Goal: Task Accomplishment & Management: Complete application form

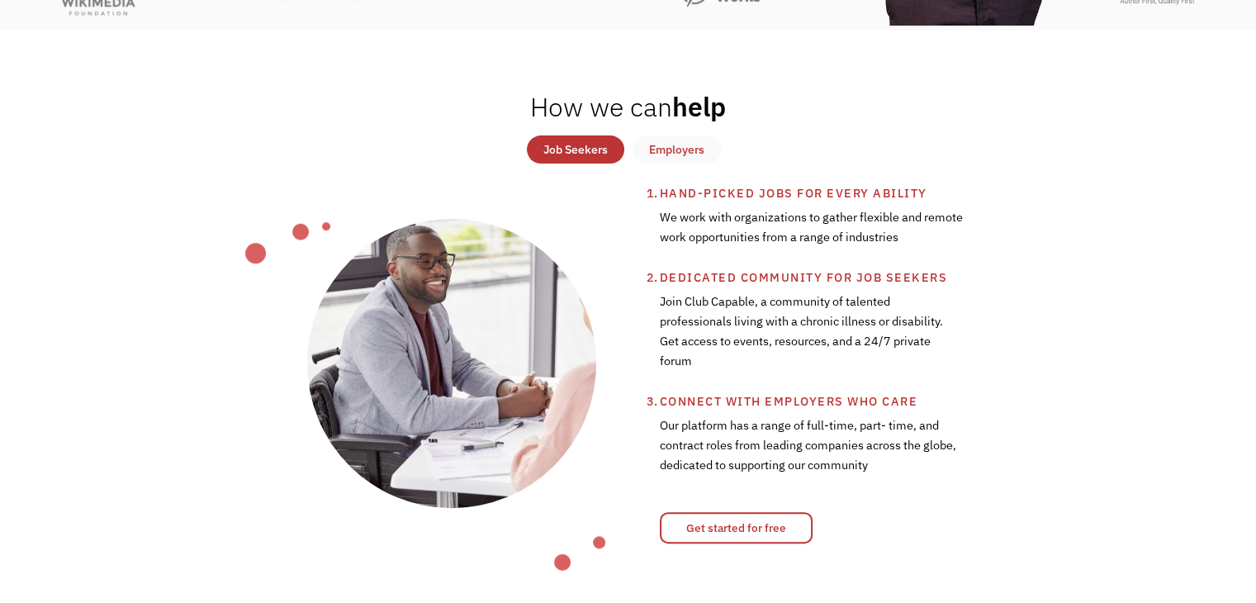
scroll to position [529, 0]
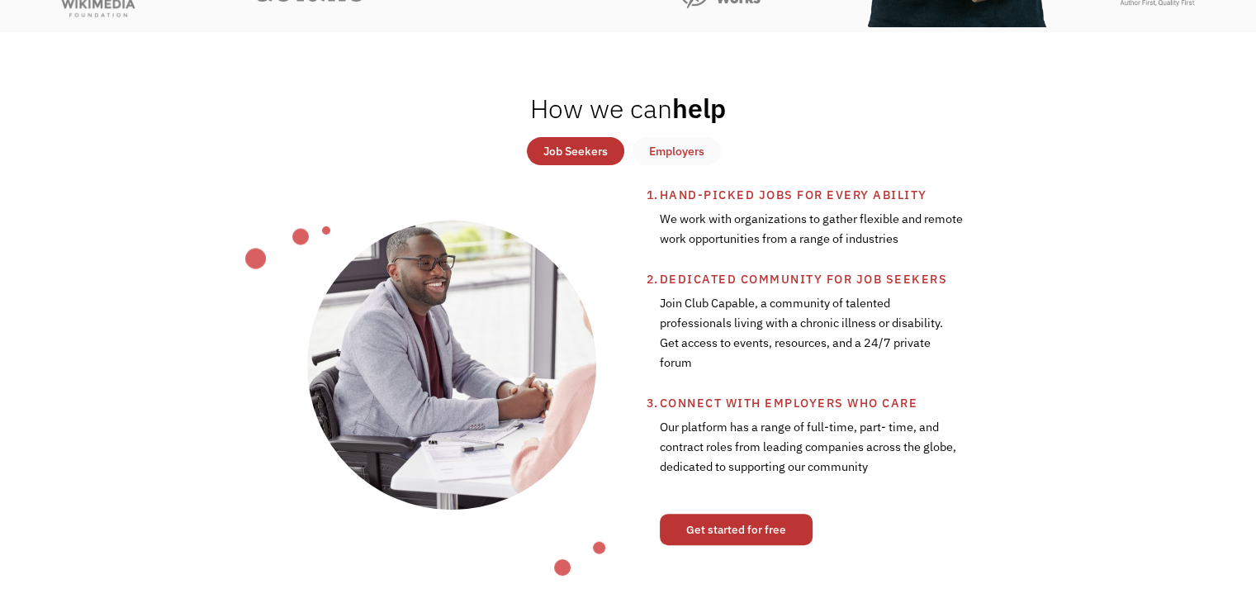
click at [731, 538] on link "Get started for free" at bounding box center [736, 529] width 153 height 31
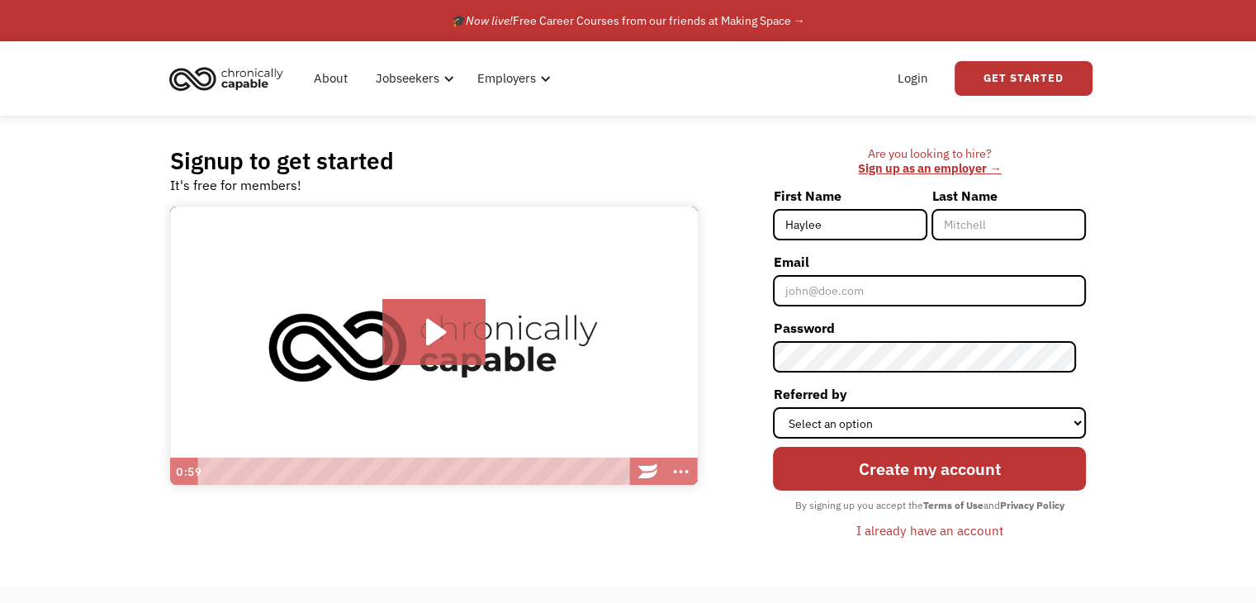
type input "Haylee"
type input "Lamb"
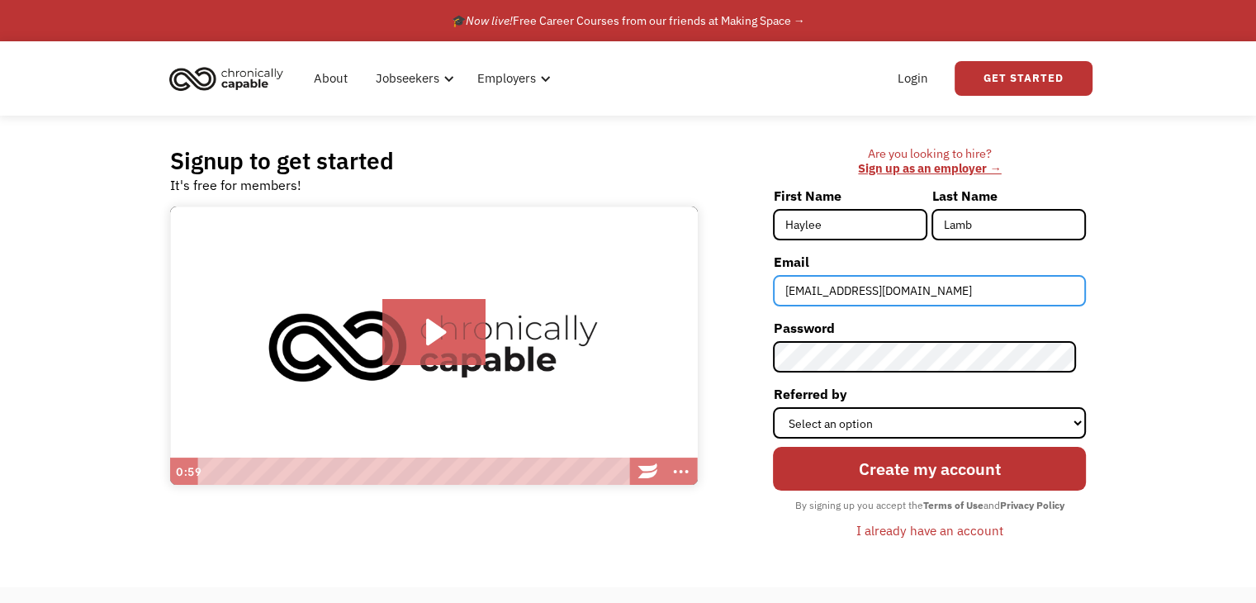
type input "[EMAIL_ADDRESS][DOMAIN_NAME]"
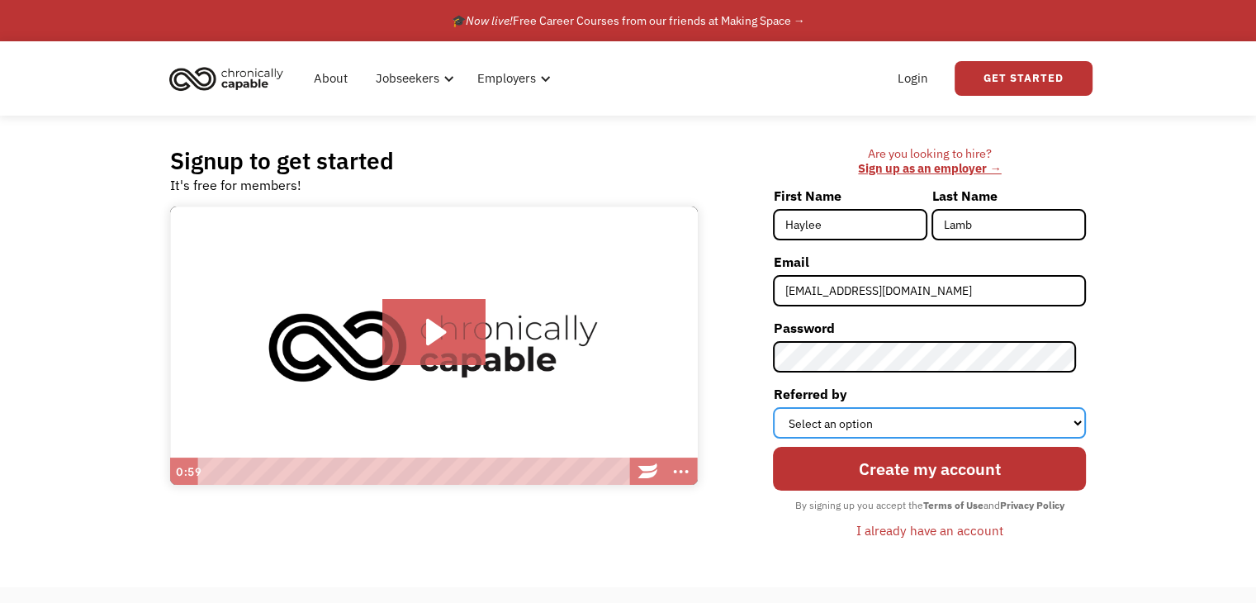
click at [927, 420] on select "Select an option Instagram Facebook Twitter Search Engine News Article Word of …" at bounding box center [929, 422] width 313 height 31
select select "Search Engine"
click at [783, 407] on select "Select an option Instagram Facebook Twitter Search Engine News Article Word of …" at bounding box center [929, 422] width 313 height 31
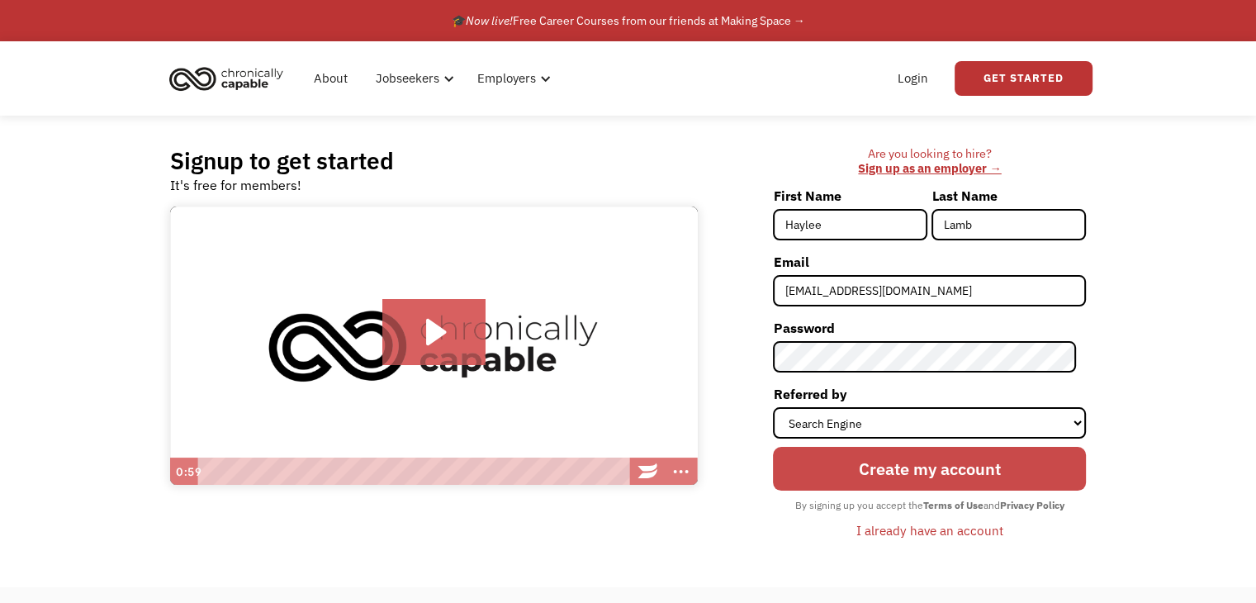
click at [892, 470] on input "Create my account" at bounding box center [929, 469] width 313 height 44
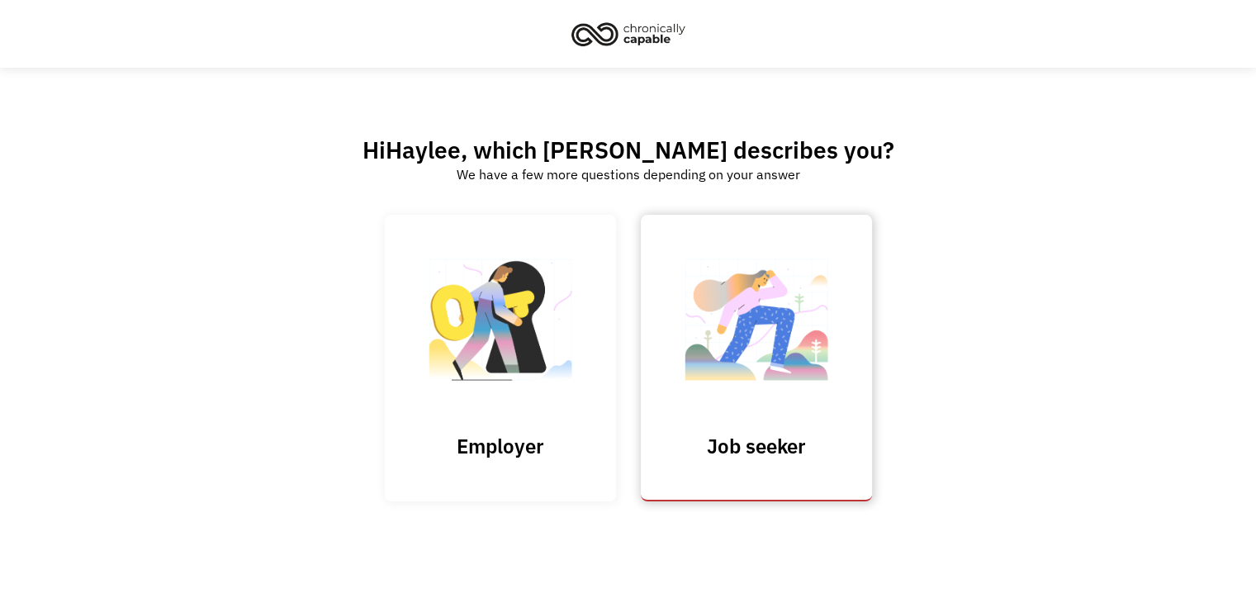
click at [775, 435] on h3 "Job seeker" at bounding box center [756, 446] width 165 height 25
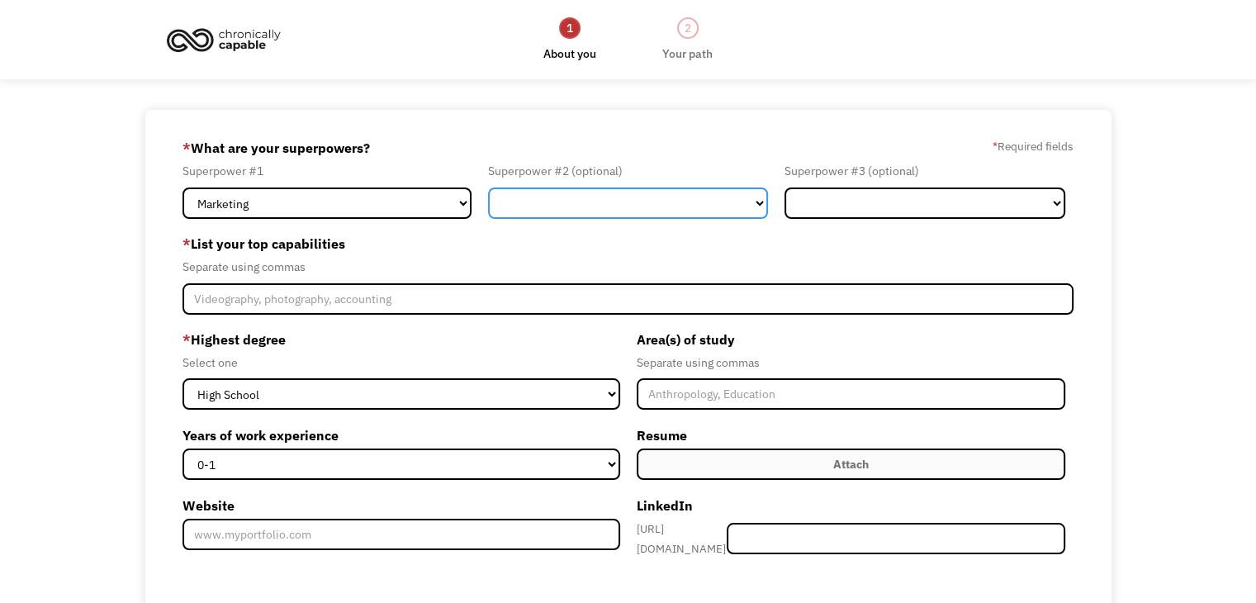
click at [524, 209] on select "Marketing Human Resources Finance Technology Operations Sales Industrial & Manu…" at bounding box center [628, 202] width 281 height 31
select select "Customer Service"
click at [488, 187] on select "Marketing Human Resources Finance Technology Operations Sales Industrial & Manu…" at bounding box center [628, 202] width 281 height 31
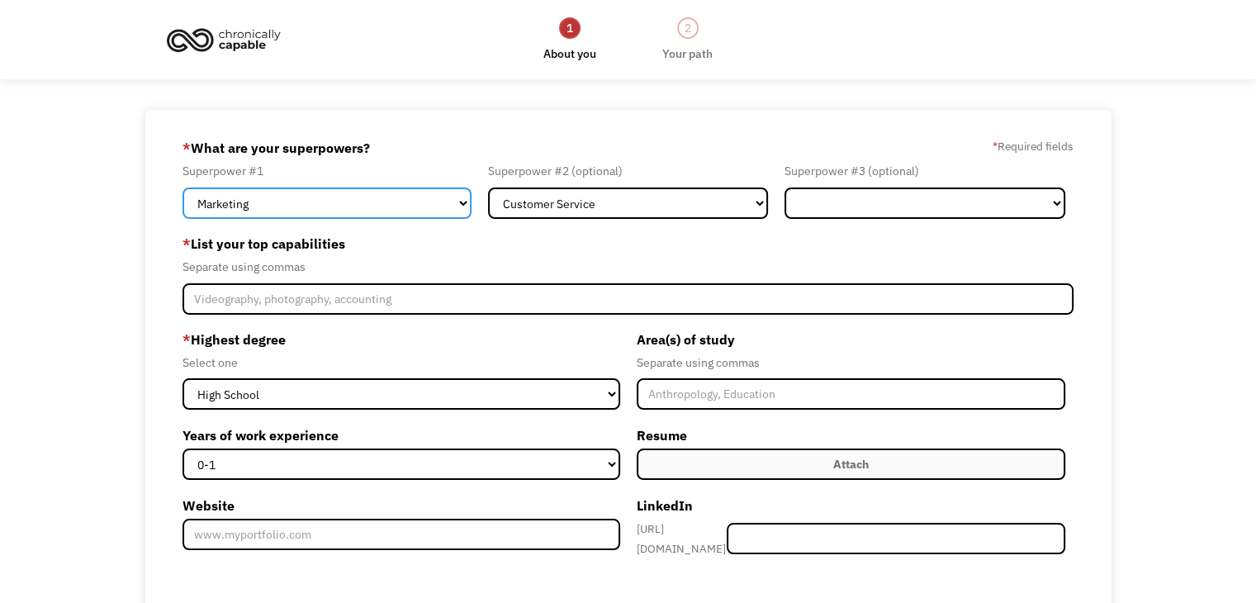
click at [462, 199] on select "Marketing Human Resources Finance Technology Operations Sales Industrial & Manu…" at bounding box center [326, 202] width 289 height 31
select select "Administration"
click at [182, 187] on select "Marketing Human Resources Finance Technology Operations Sales Industrial & Manu…" at bounding box center [326, 202] width 289 height 31
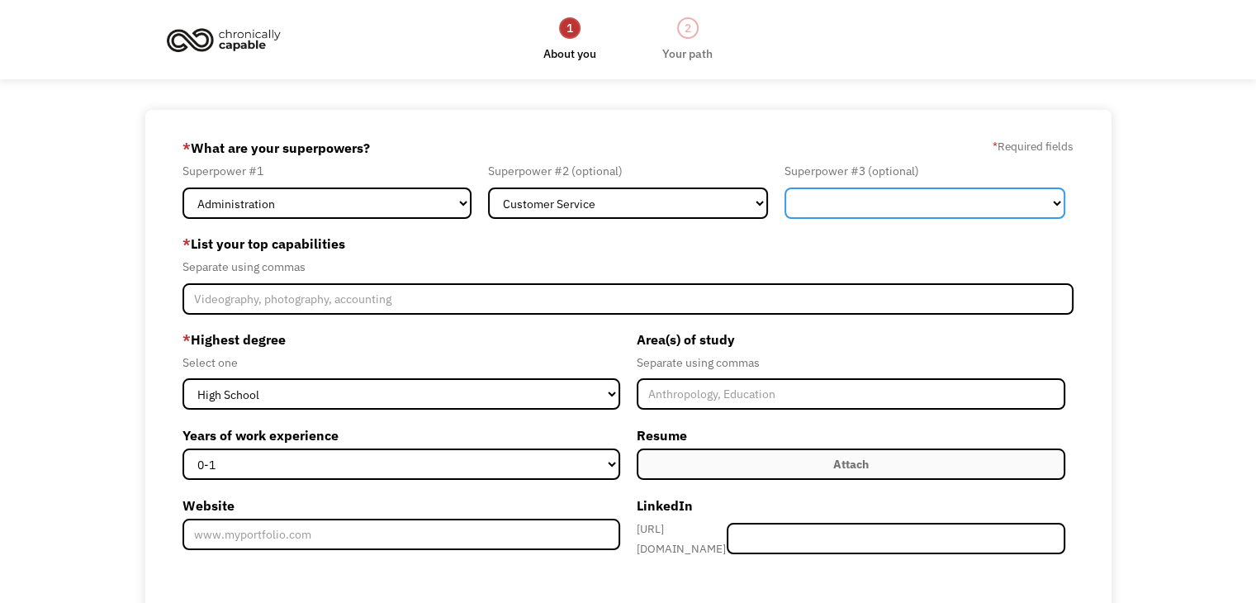
click at [803, 202] on select "Marketing Human Resources Finance Technology Operations Sales Industrial & Manu…" at bounding box center [924, 202] width 281 height 31
select select "Marketing"
click at [784, 187] on select "Marketing Human Resources Finance Technology Operations Sales Industrial & Manu…" at bounding box center [924, 202] width 281 height 31
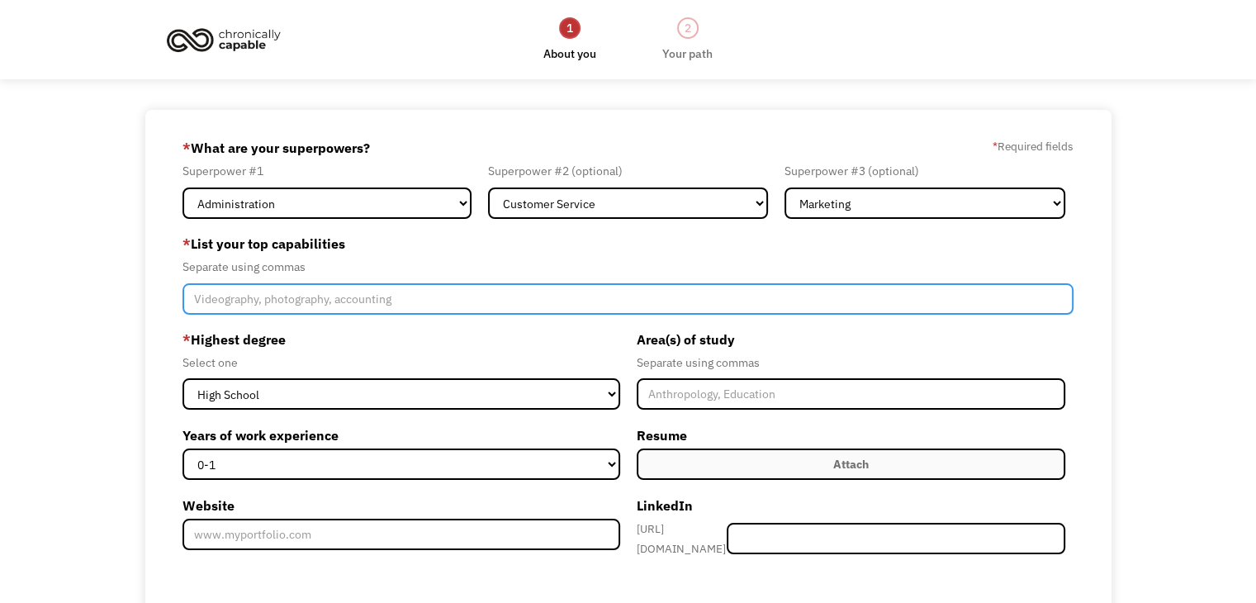
click at [373, 304] on input "Member-Create-Step1" at bounding box center [627, 298] width 891 height 31
type input "Administrative, data entry, customer service"
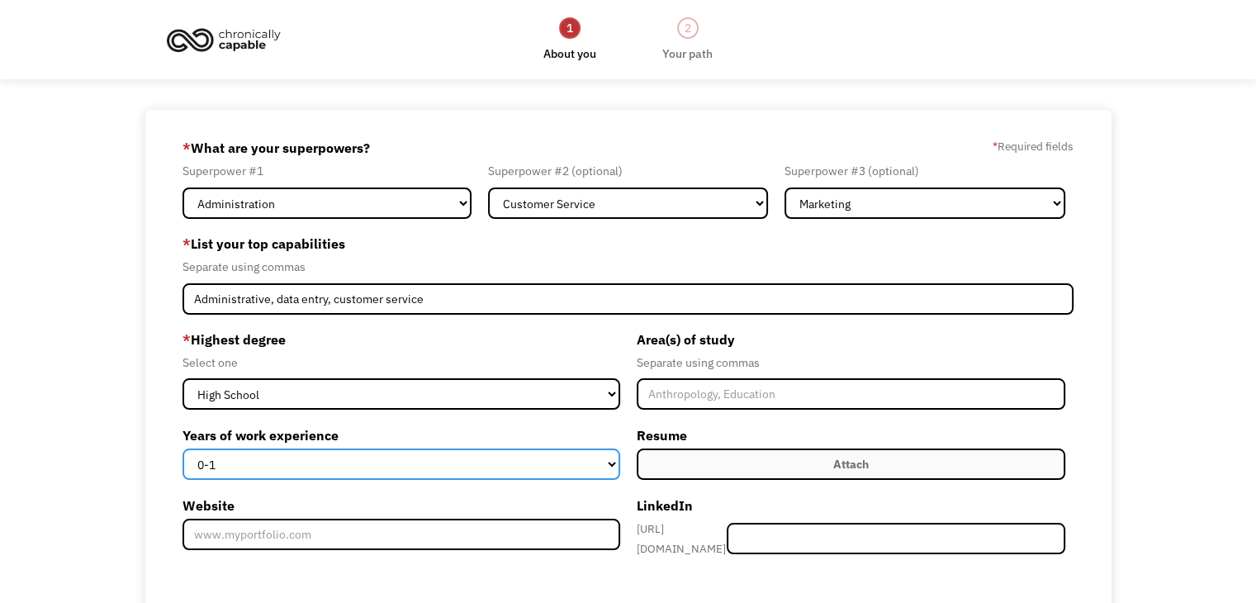
click at [525, 469] on select "0-1 2-4 5-10 11-15 15+" at bounding box center [400, 463] width 437 height 31
click at [182, 448] on select "0-1 2-4 5-10 11-15 15+" at bounding box center [400, 463] width 437 height 31
click at [486, 467] on select "0-1 2-4 5-10 11-15 15+" at bounding box center [400, 463] width 437 height 31
select select "11-15"
click at [182, 448] on select "0-1 2-4 5-10 11-15 15+" at bounding box center [400, 463] width 437 height 31
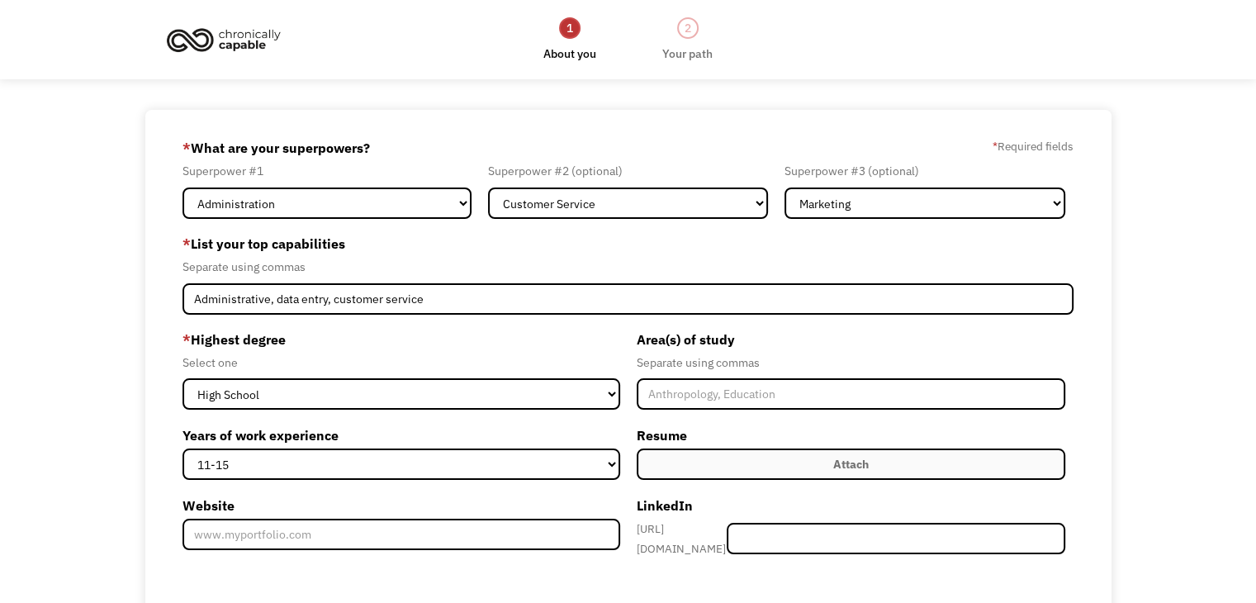
click at [679, 470] on label "Attach" at bounding box center [851, 463] width 429 height 31
click at [657, 462] on label "Attach" at bounding box center [851, 463] width 429 height 31
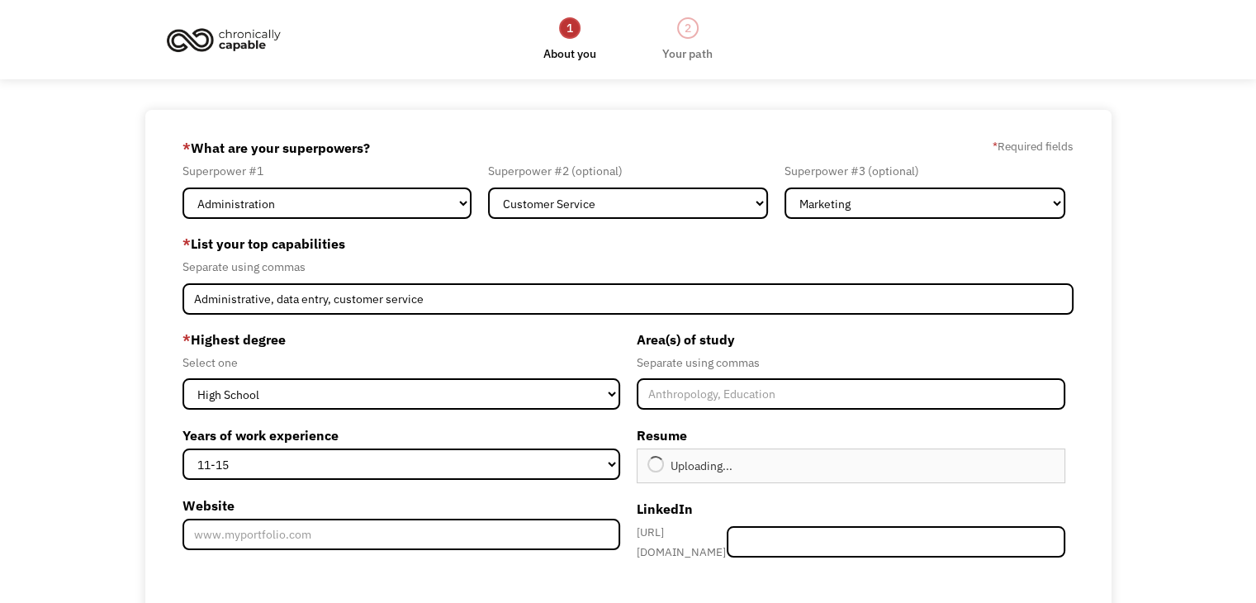
type input "Continue"
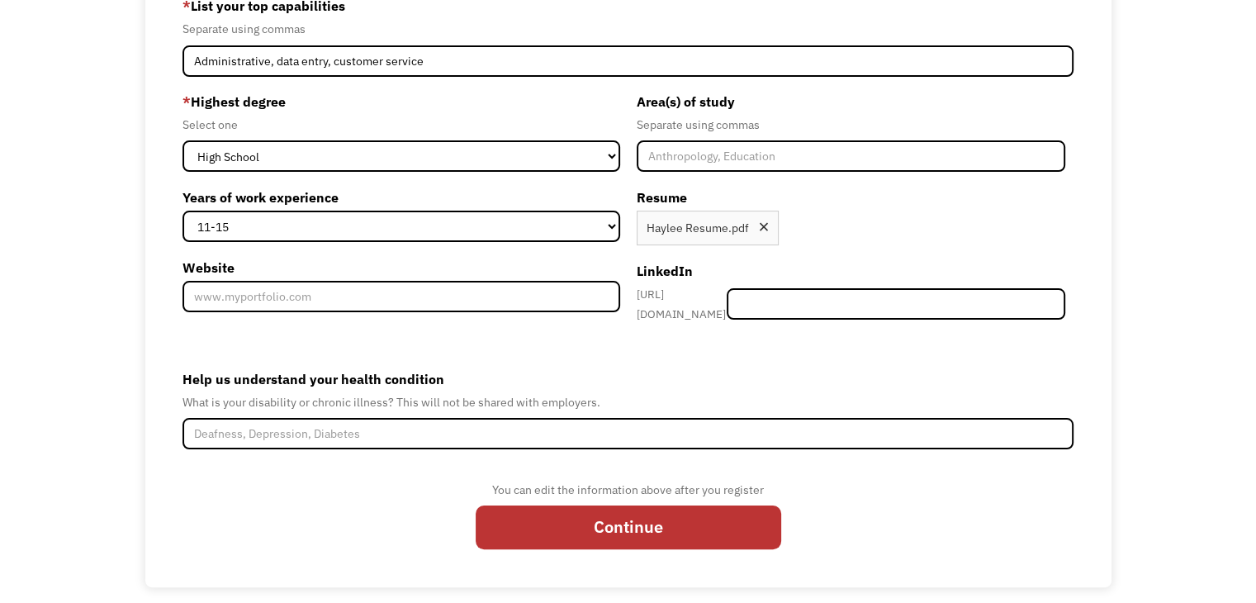
scroll to position [244, 0]
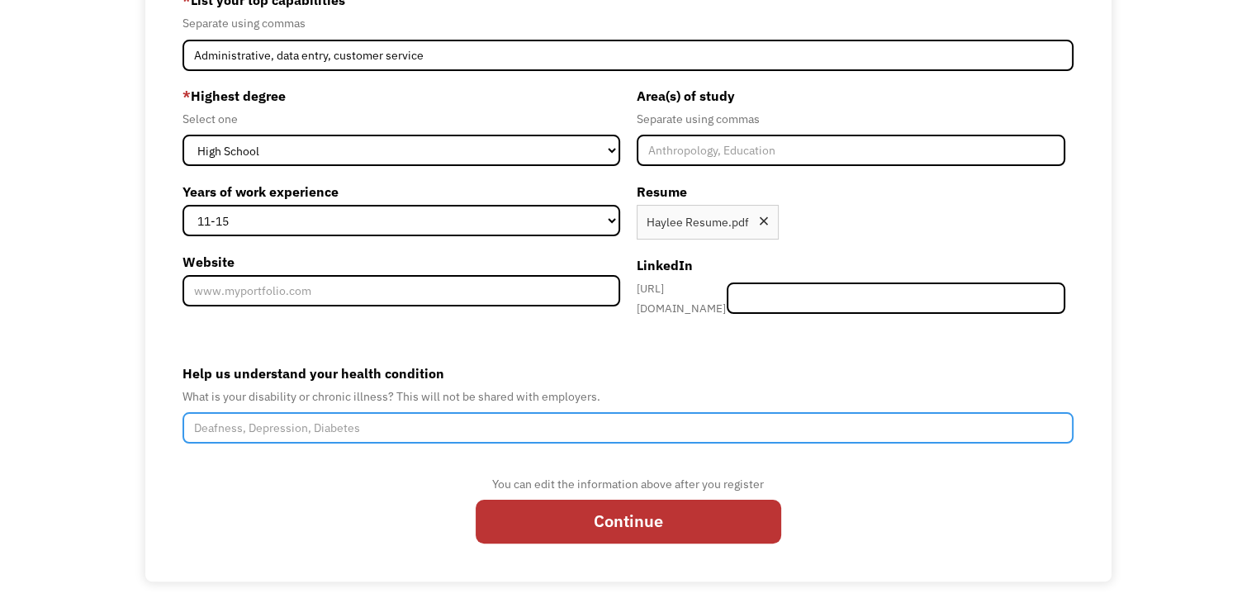
click at [341, 421] on input "Help us understand your health condition" at bounding box center [627, 427] width 891 height 31
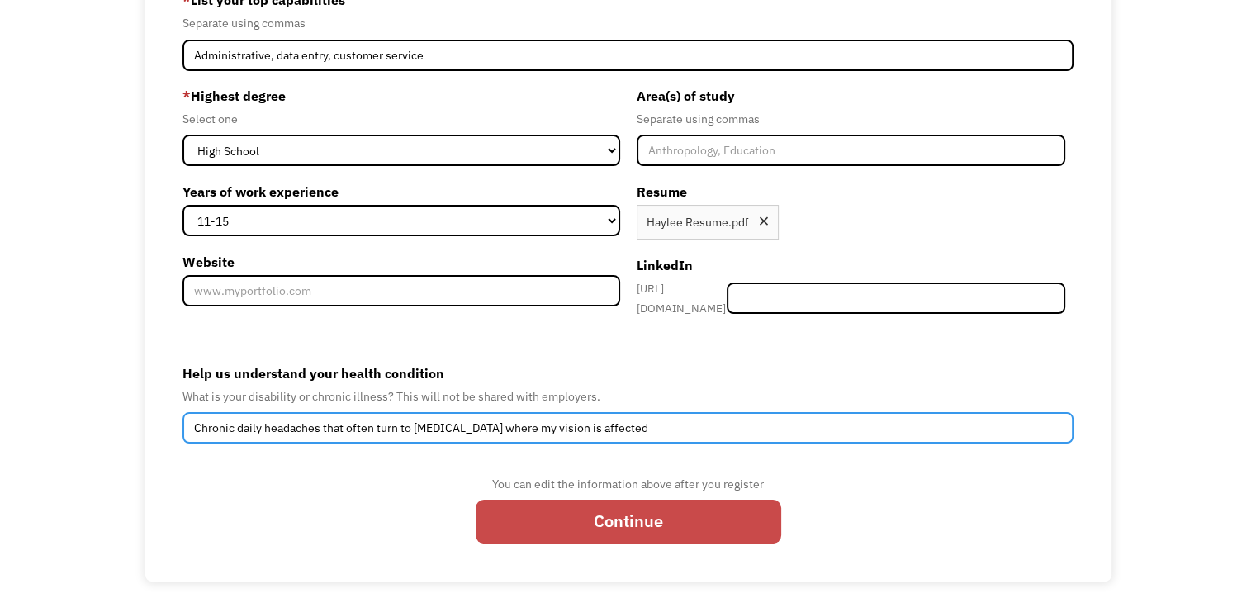
type input "Chronic daily headaches that often turn to migraines where my vision is affected"
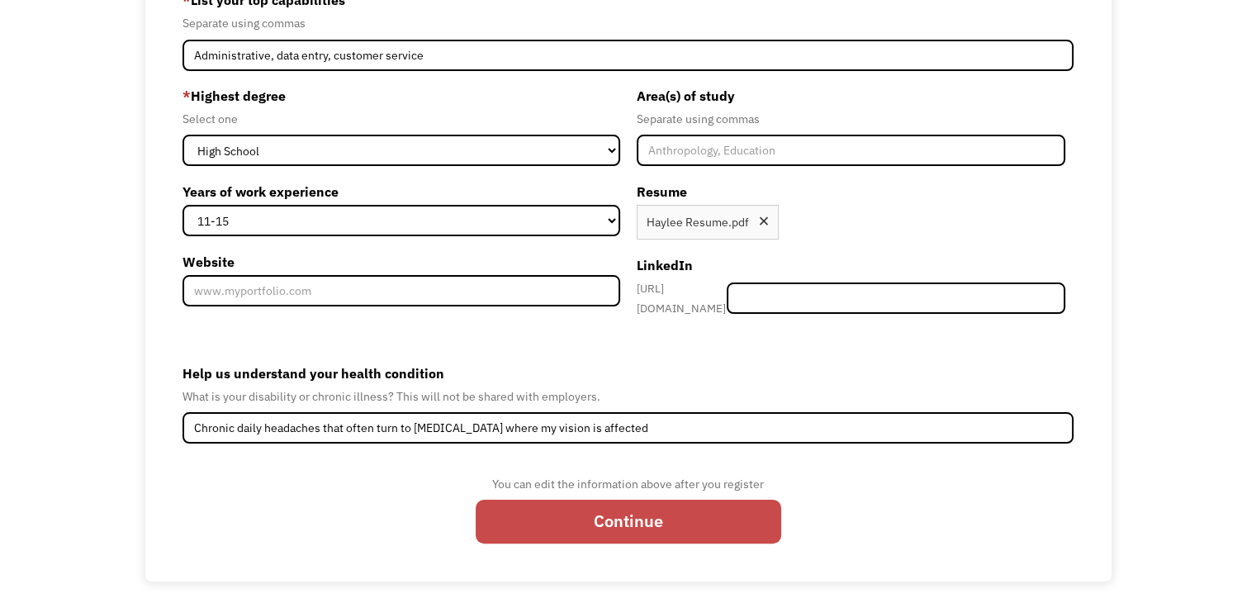
click at [608, 505] on input "Continue" at bounding box center [629, 522] width 306 height 44
type input "Please wait..."
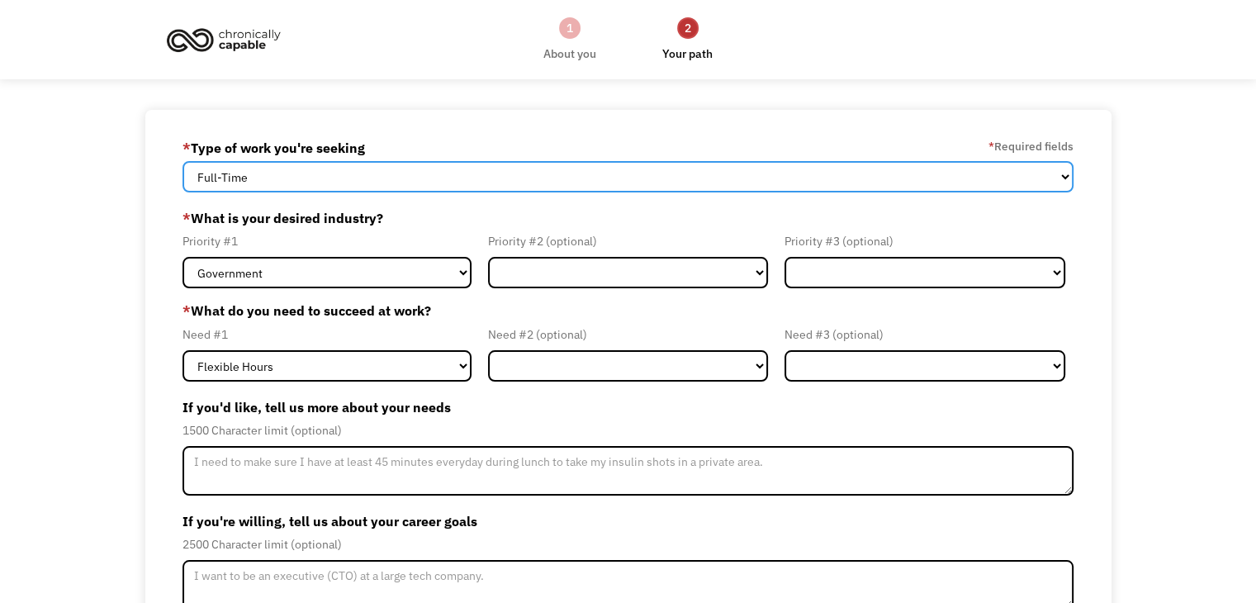
click at [620, 169] on select "Full-Time Part-Time Both Full-Time and Part-Time" at bounding box center [627, 176] width 891 height 31
select select "part-time"
click at [182, 161] on select "Full-Time Part-Time Both Full-Time and Part-Time" at bounding box center [627, 176] width 891 height 31
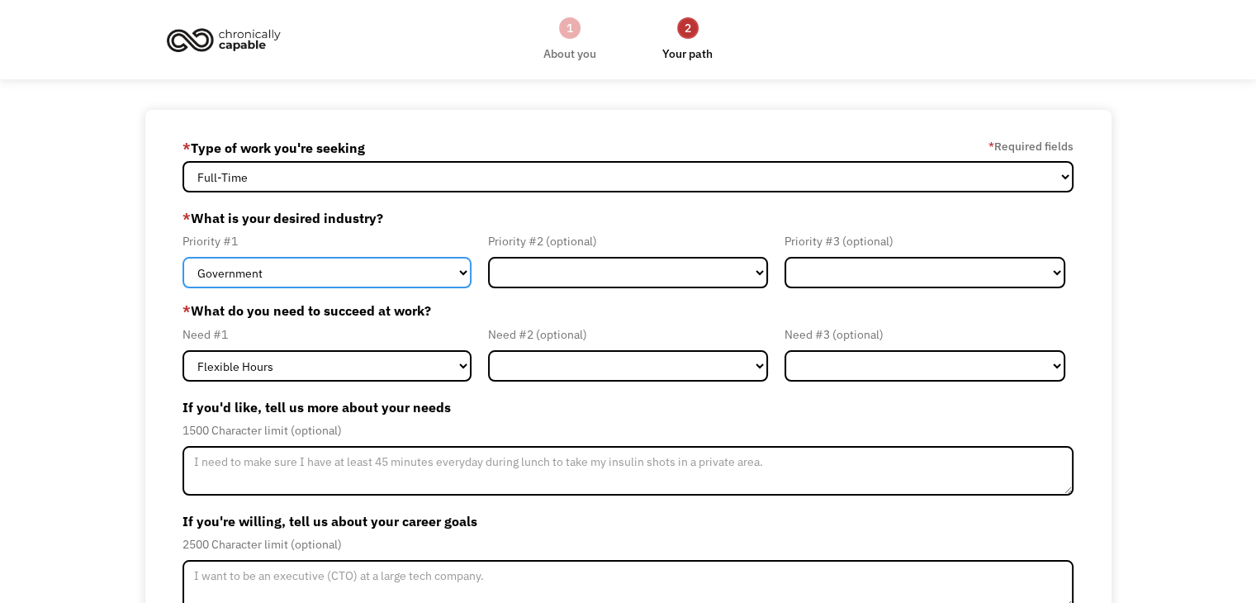
click at [323, 285] on select "Government Finance & Insurance Health & Social Care Tech & Engineering Creative…" at bounding box center [326, 272] width 289 height 31
select select "Administrative"
click at [182, 257] on select "Government Finance & Insurance Health & Social Care Tech & Engineering Creative…" at bounding box center [326, 272] width 289 height 31
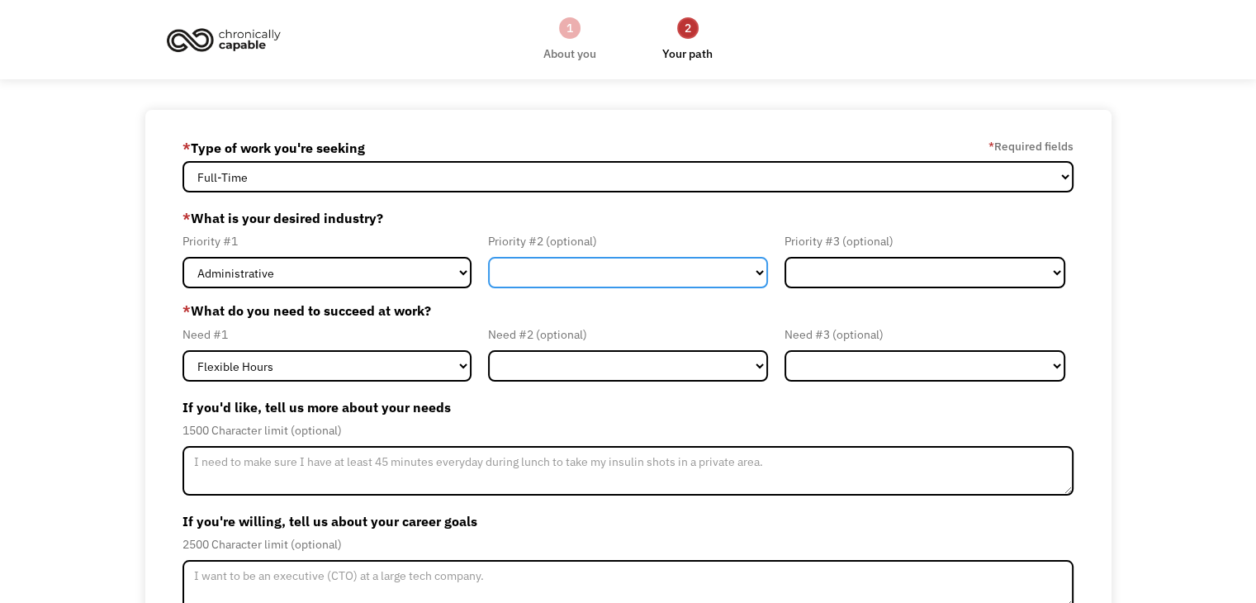
click at [648, 274] on select "Government Finance & Insurance Health & Social Care Tech & Engineering Creative…" at bounding box center [628, 272] width 281 height 31
select select "Creative & Design"
click at [488, 257] on select "Government Finance & Insurance Health & Social Care Tech & Engineering Creative…" at bounding box center [628, 272] width 281 height 31
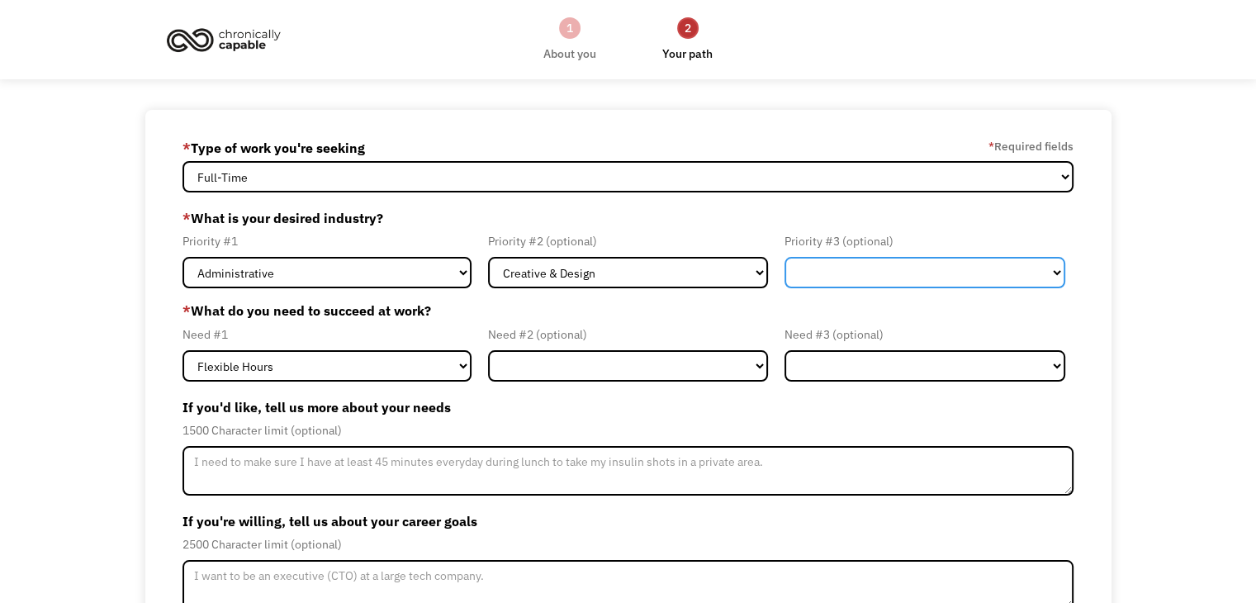
click at [907, 267] on select "Government Finance & Insurance Health & Social Care Tech & Engineering Creative…" at bounding box center [924, 272] width 281 height 31
select select "Health & Social Care"
click at [784, 257] on select "Government Finance & Insurance Health & Social Care Tech & Engineering Creative…" at bounding box center [924, 272] width 281 height 31
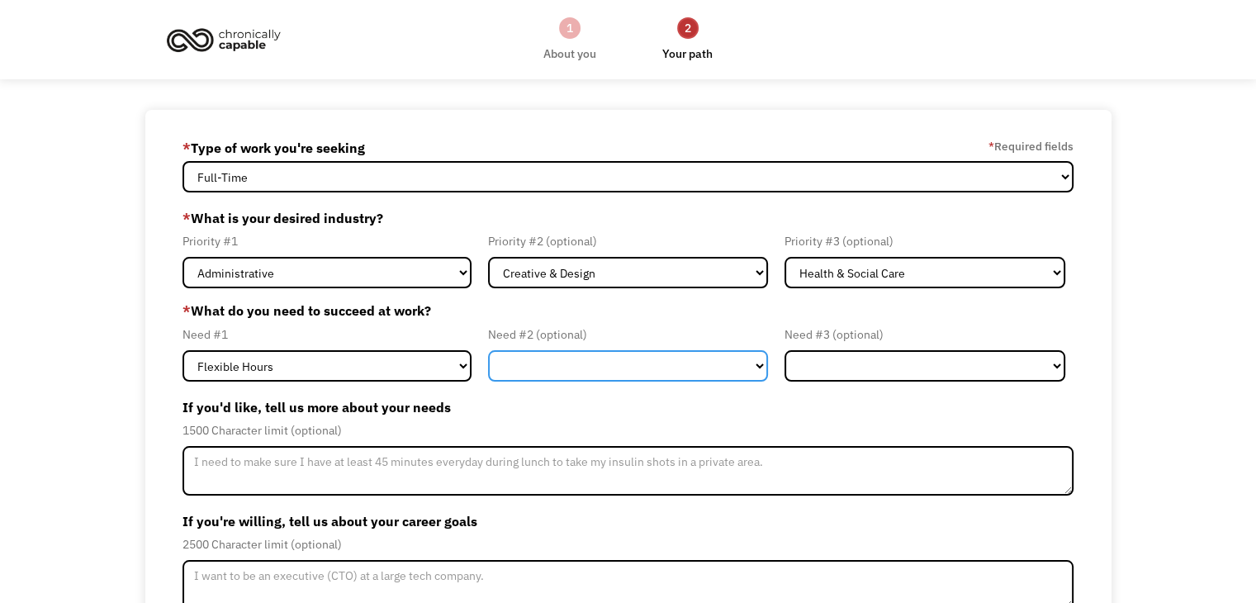
click at [542, 374] on select "Flexible Hours Remote Work Service Animal On-site Accommodations Visual Support…" at bounding box center [628, 365] width 281 height 31
select select "Remote Work"
click at [488, 350] on select "Flexible Hours Remote Work Service Animal On-site Accommodations Visual Support…" at bounding box center [628, 365] width 281 height 31
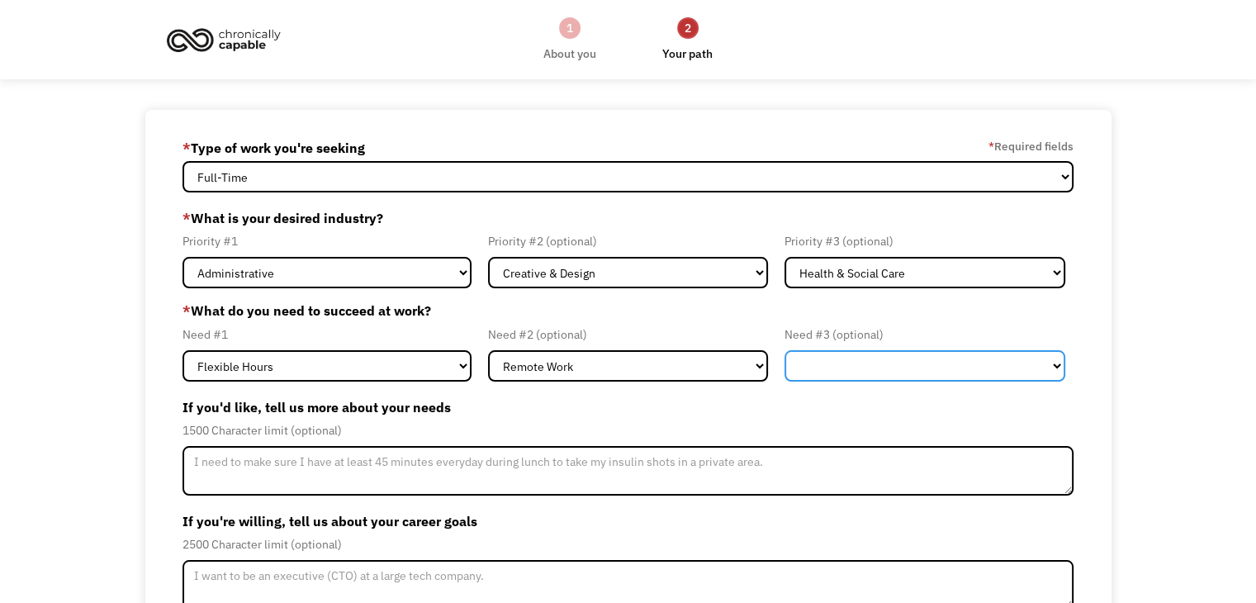
click at [890, 360] on select "Flexible Hours Remote Work Service Animal On-site Accommodations Visual Support…" at bounding box center [924, 365] width 281 height 31
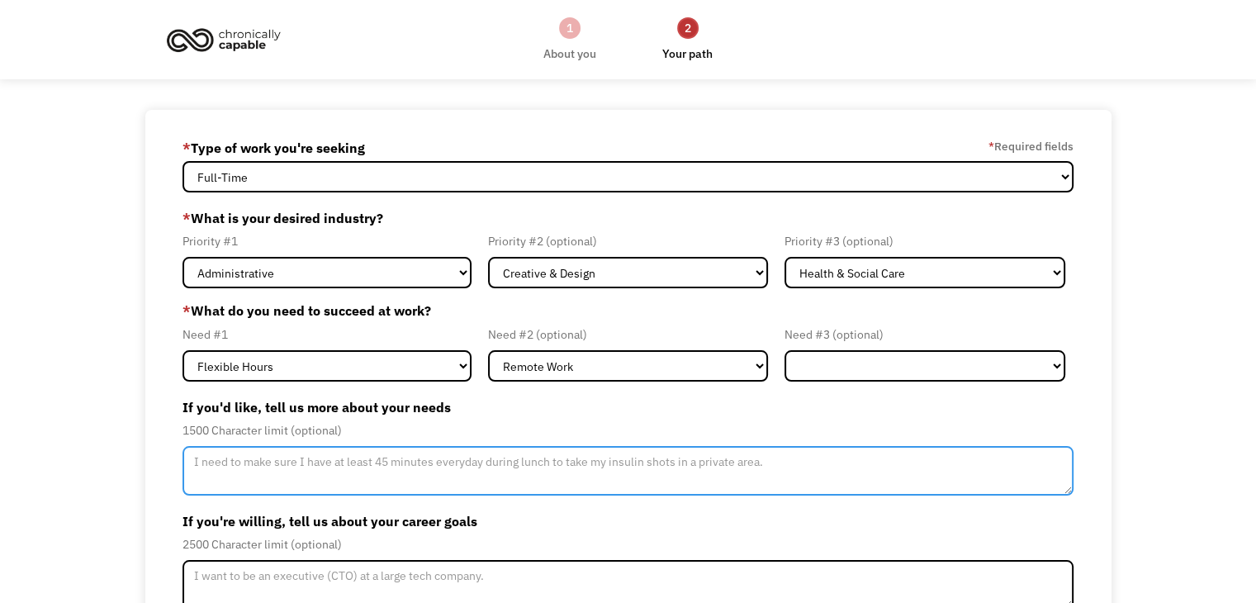
click at [317, 460] on textarea "Member-Update-Form-Step2" at bounding box center [627, 471] width 891 height 50
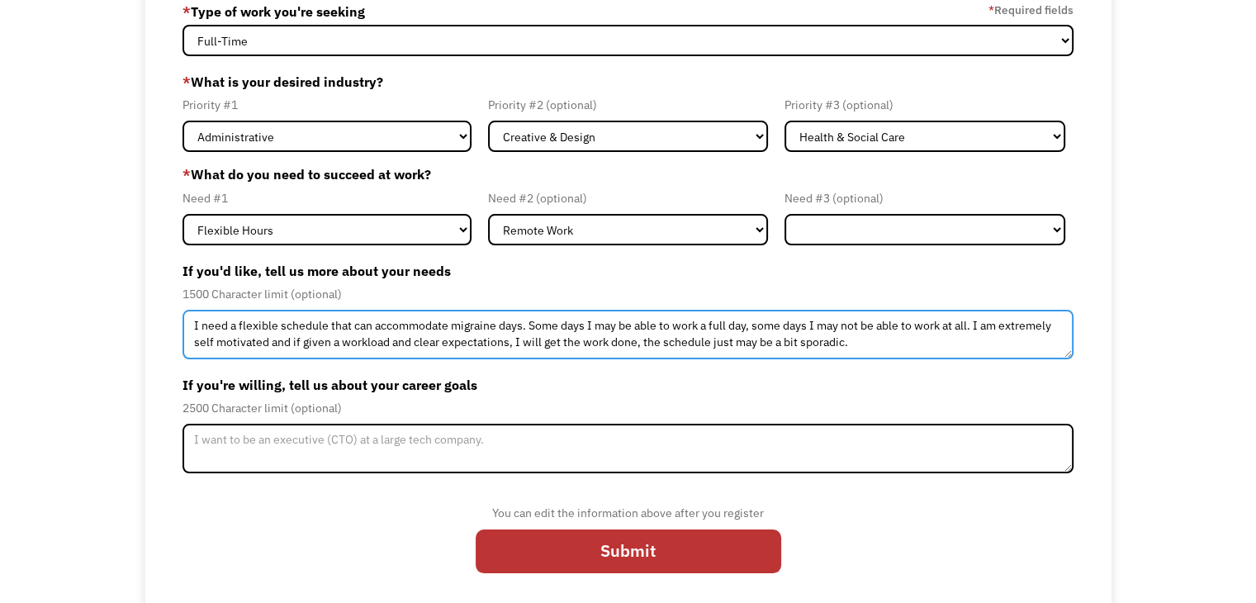
scroll to position [142, 0]
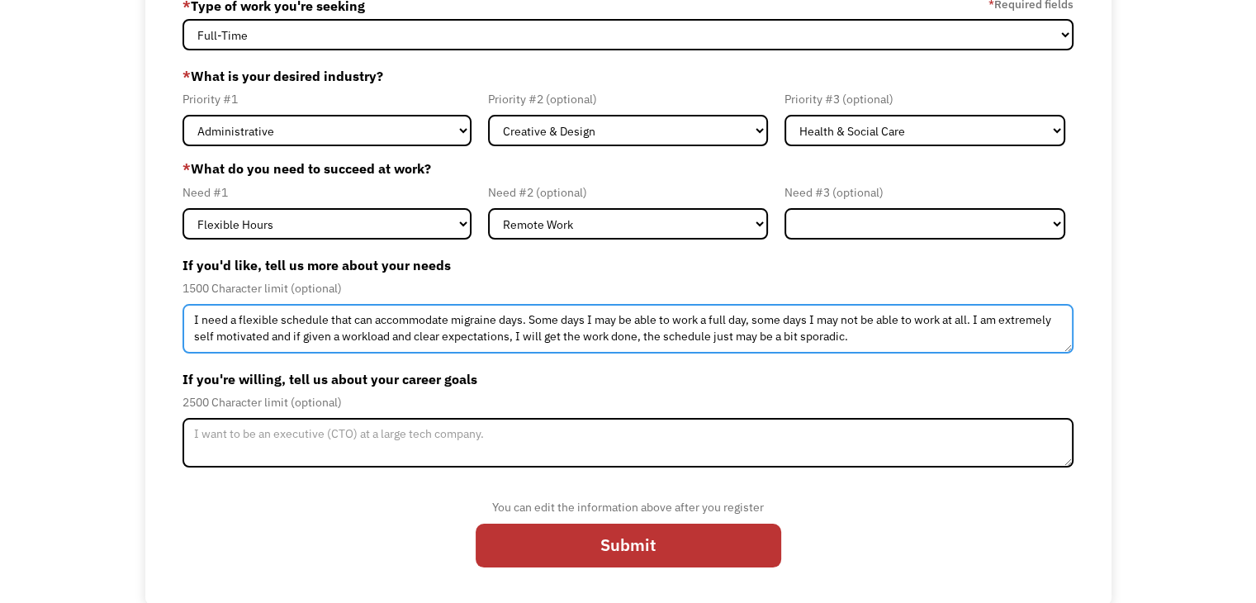
type textarea "I need a flexible schedule that can accommodate migraine days. Some days I may …"
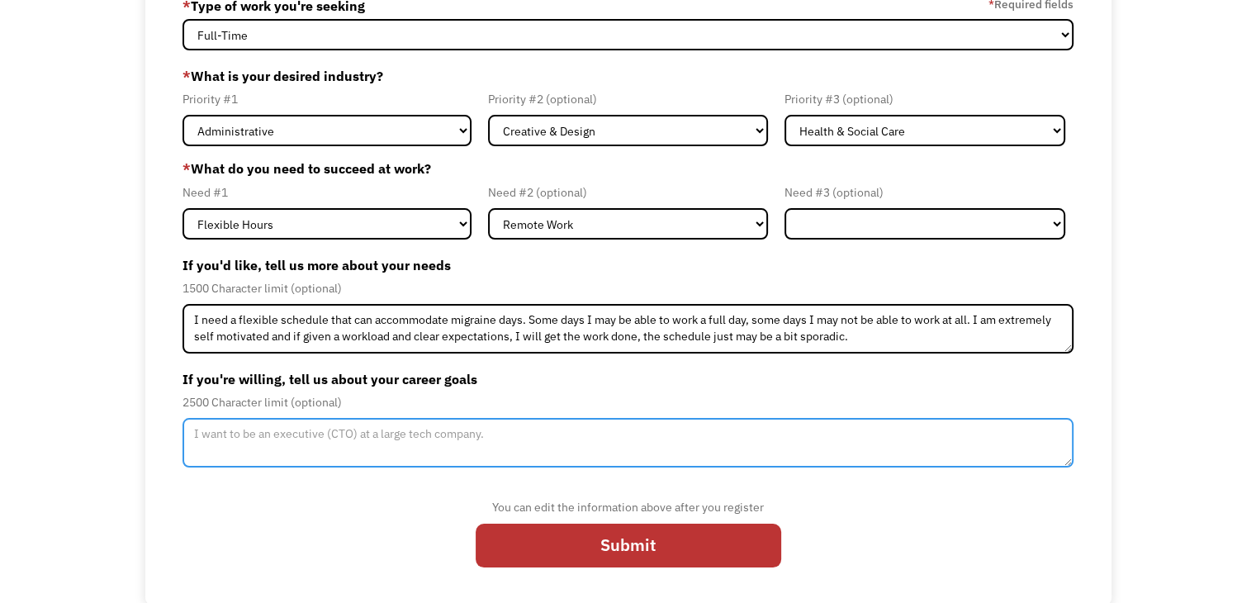
click at [454, 436] on textarea "Member-Update-Form-Step2" at bounding box center [627, 443] width 891 height 50
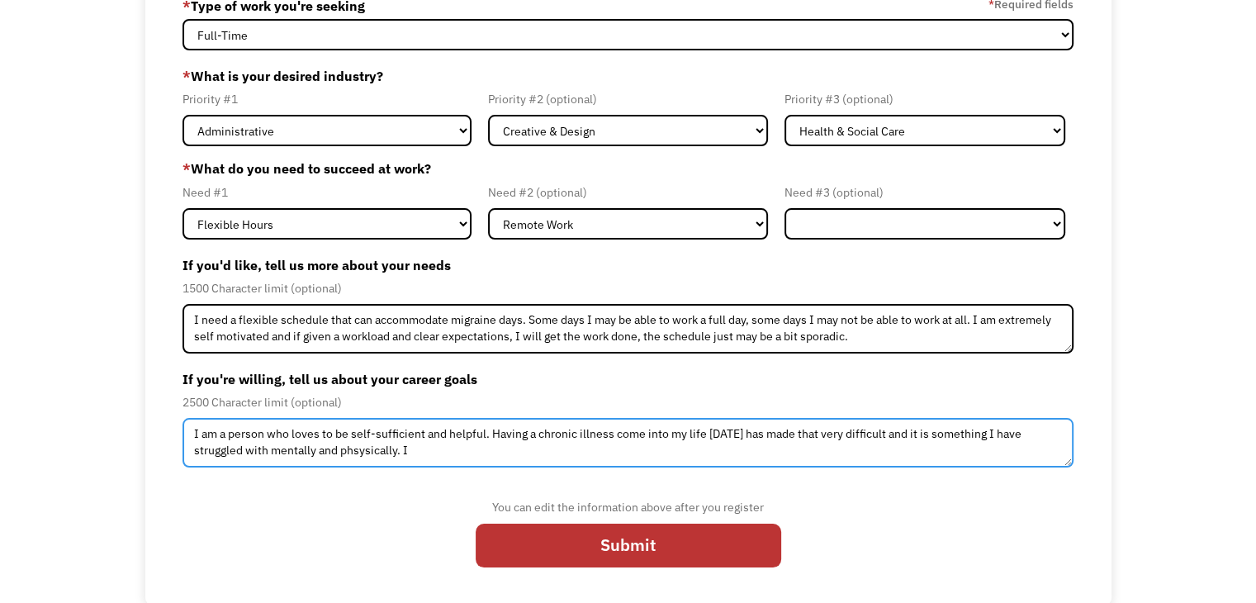
click at [367, 449] on textarea "I am a person who loves to be self-sufficient and helpful. Having a chronic ill…" at bounding box center [627, 443] width 891 height 50
click at [415, 450] on textarea "I am a person who loves to be self-sufficient and helpful. Having a chronic ill…" at bounding box center [627, 443] width 891 height 50
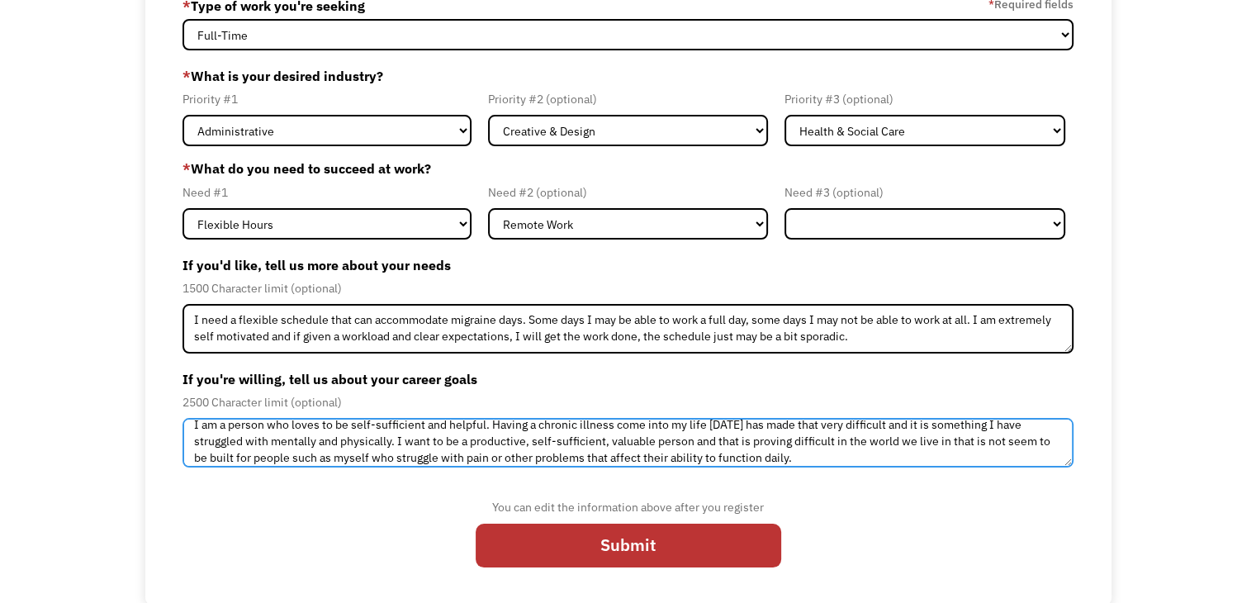
click at [982, 441] on textarea "I am a person who loves to be self-sufficient and helpful. Having a chronic ill…" at bounding box center [627, 443] width 891 height 50
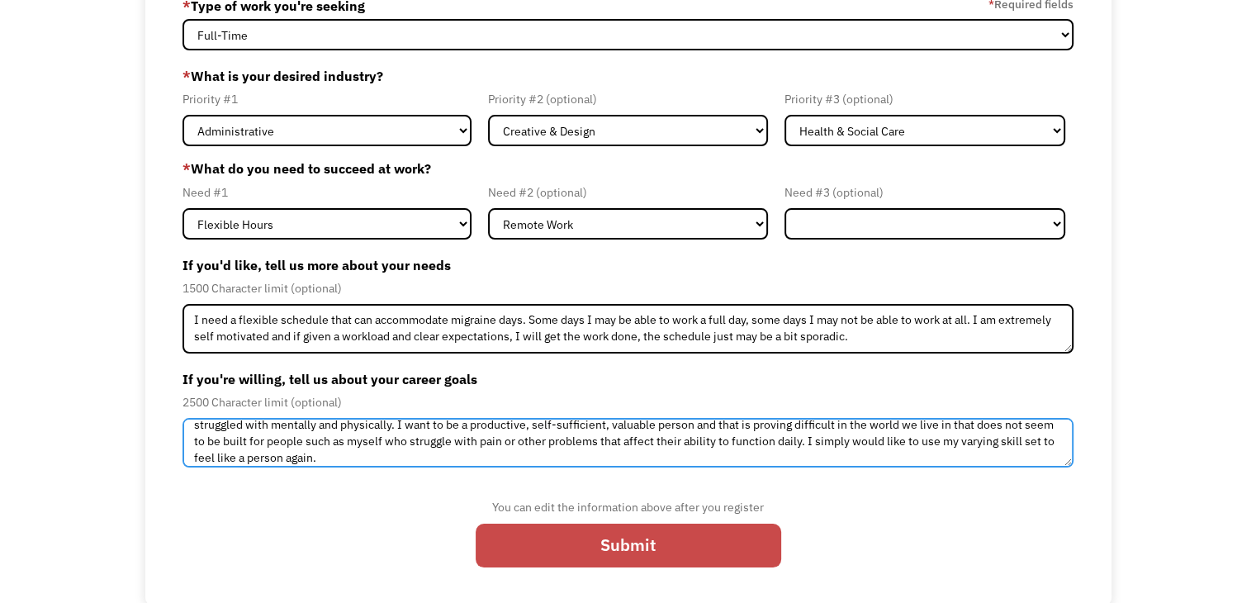
type textarea "I am a person who loves to be self-sufficient and helpful. Having a chronic ill…"
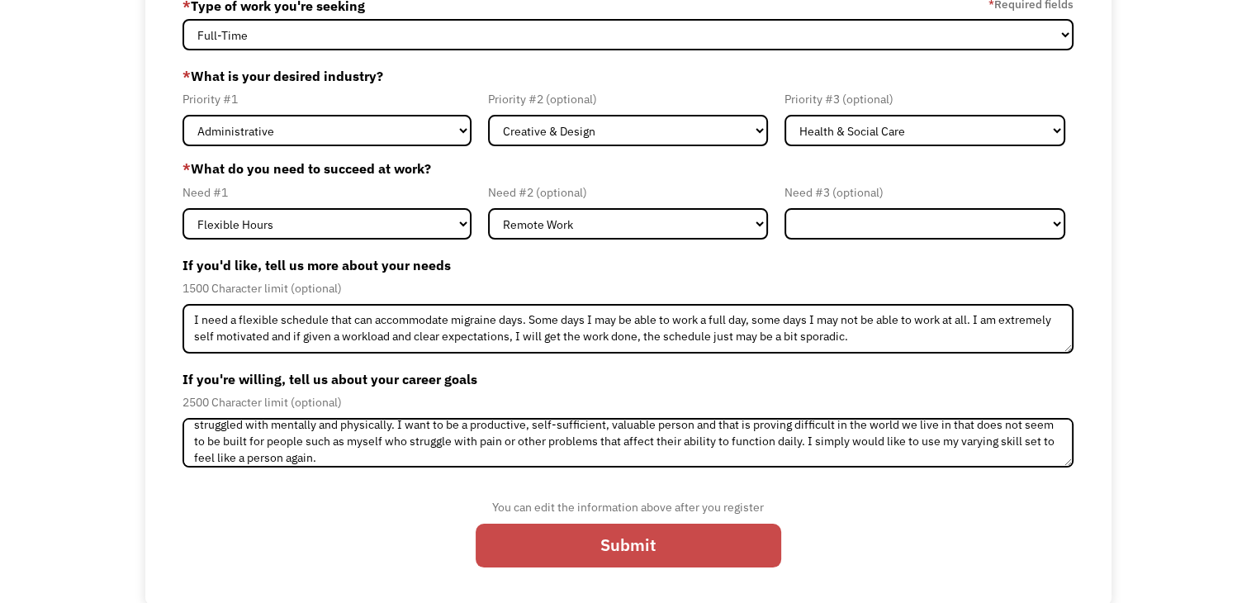
click at [706, 534] on input "Submit" at bounding box center [629, 546] width 306 height 44
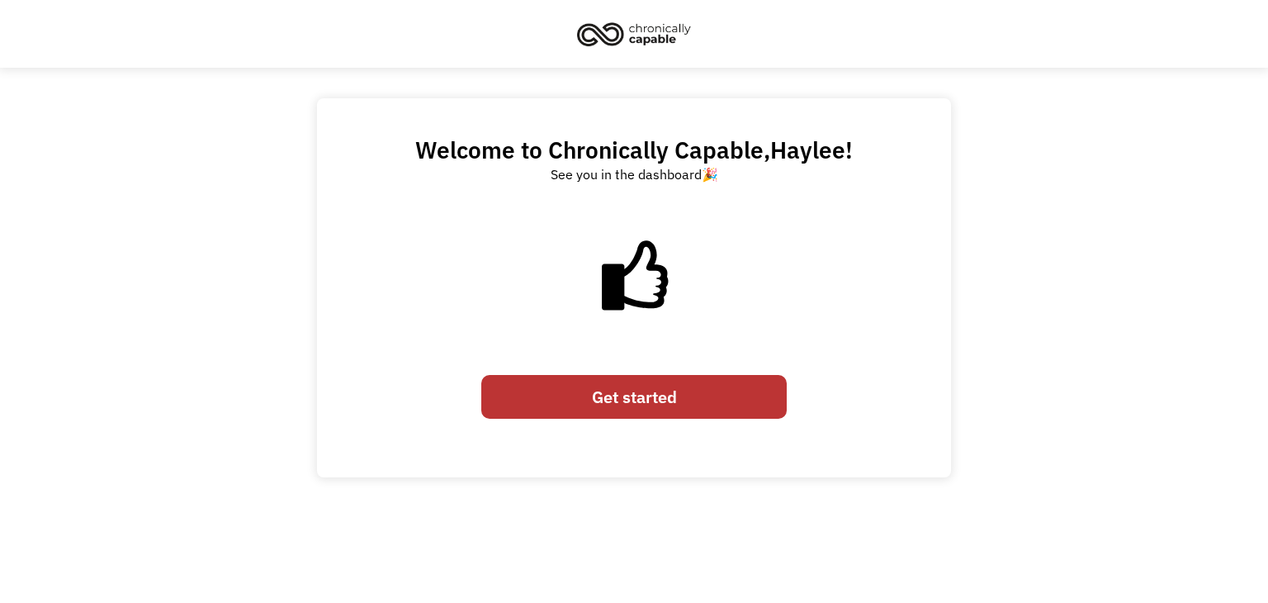
click at [654, 399] on link "Get started" at bounding box center [634, 397] width 306 height 44
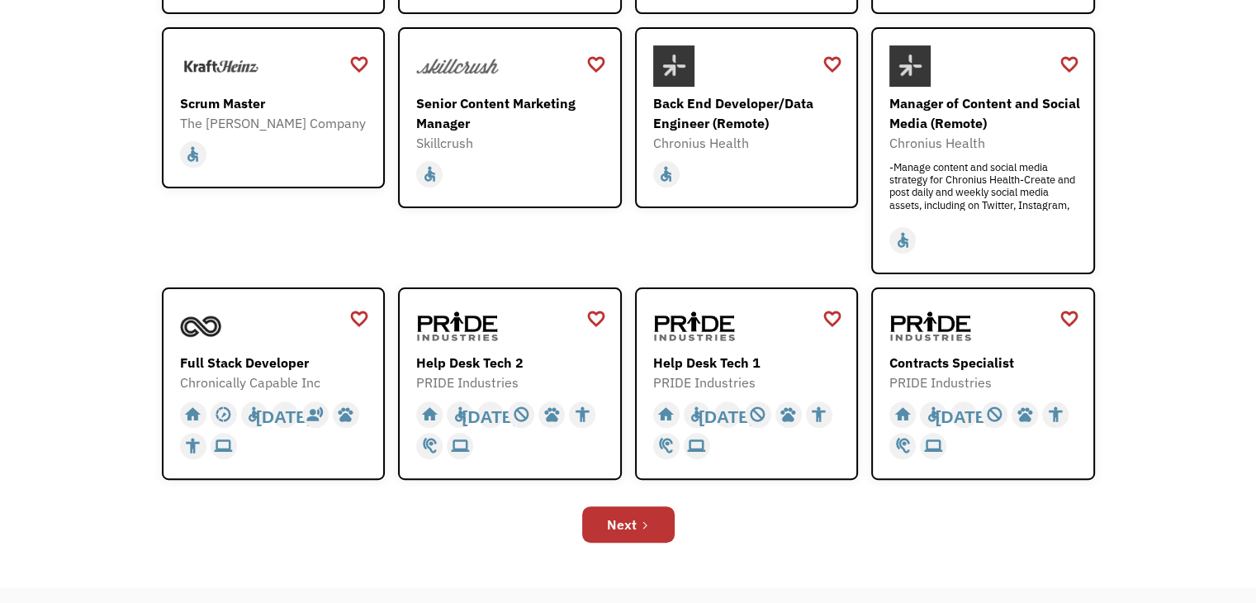
scroll to position [462, 0]
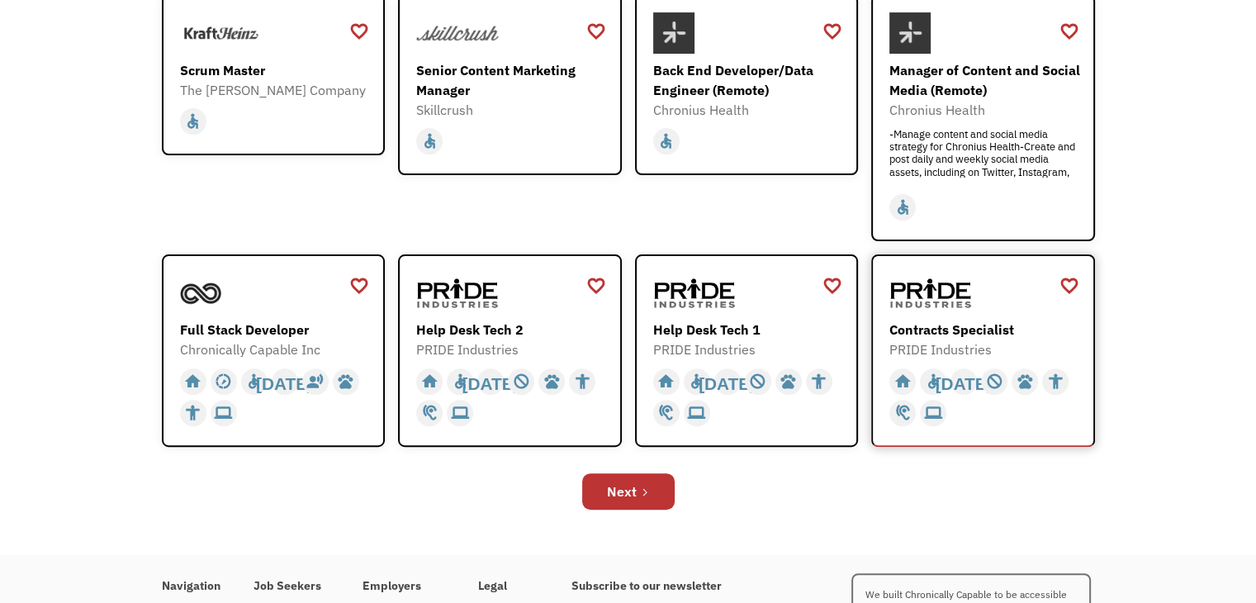
click at [936, 332] on div "Contracts Specialist" at bounding box center [985, 330] width 192 height 20
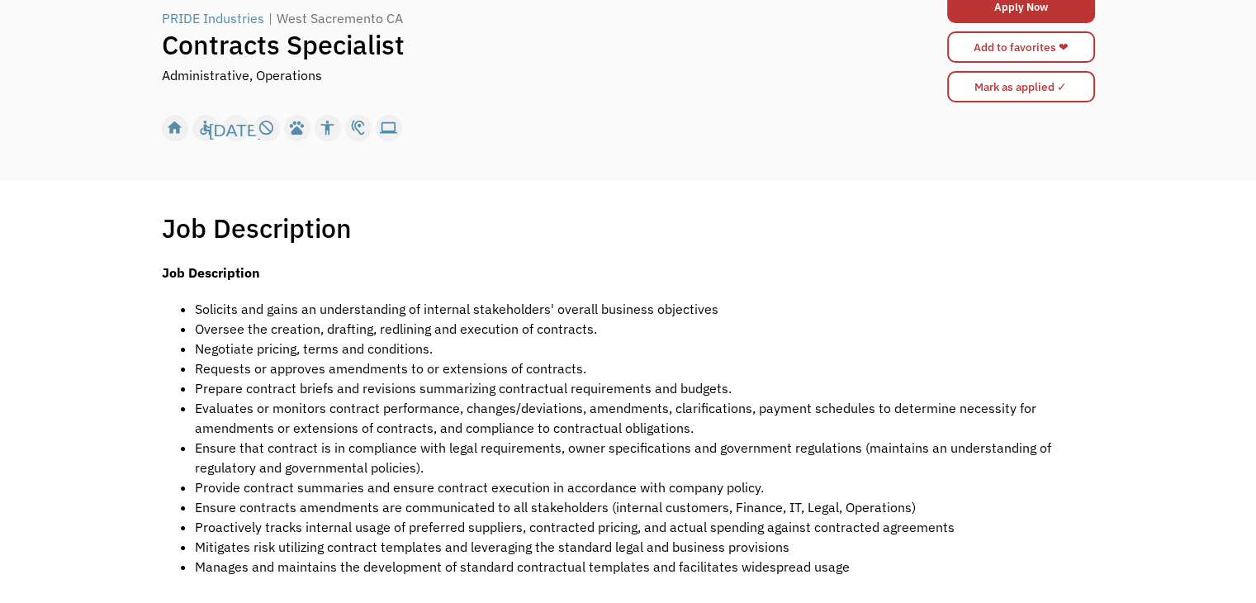
scroll to position [165, 0]
